Goal: Navigation & Orientation: Go to known website

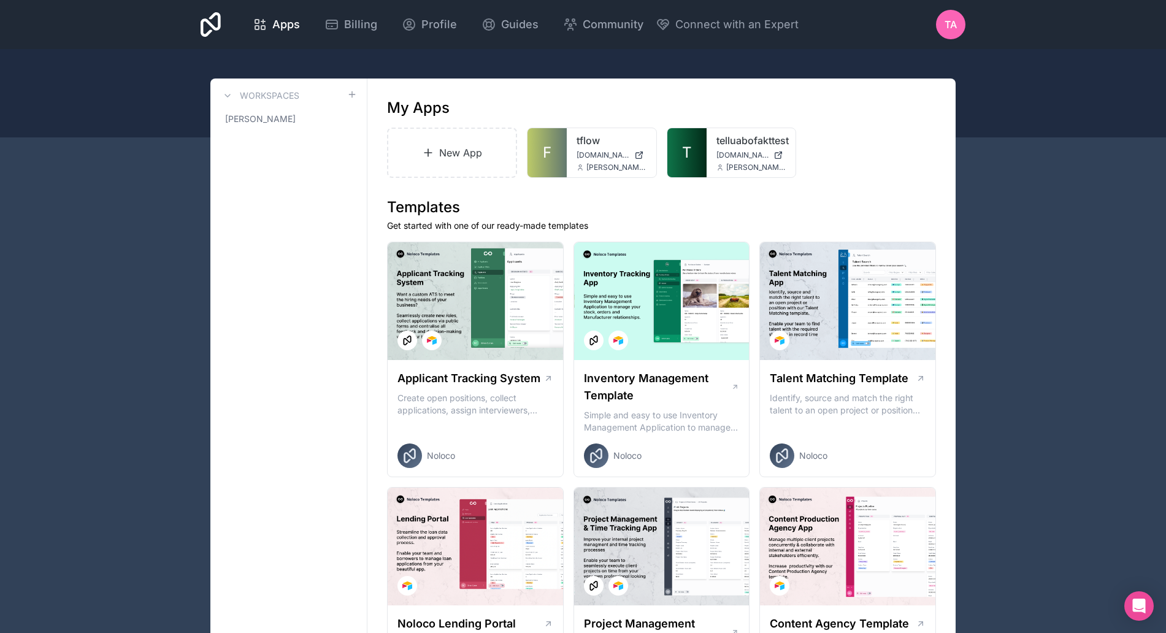
click at [720, 144] on link "telluabofakttest" at bounding box center [752, 140] width 70 height 15
click at [582, 139] on link "tflow" at bounding box center [612, 140] width 70 height 15
